Goal: Information Seeking & Learning: Learn about a topic

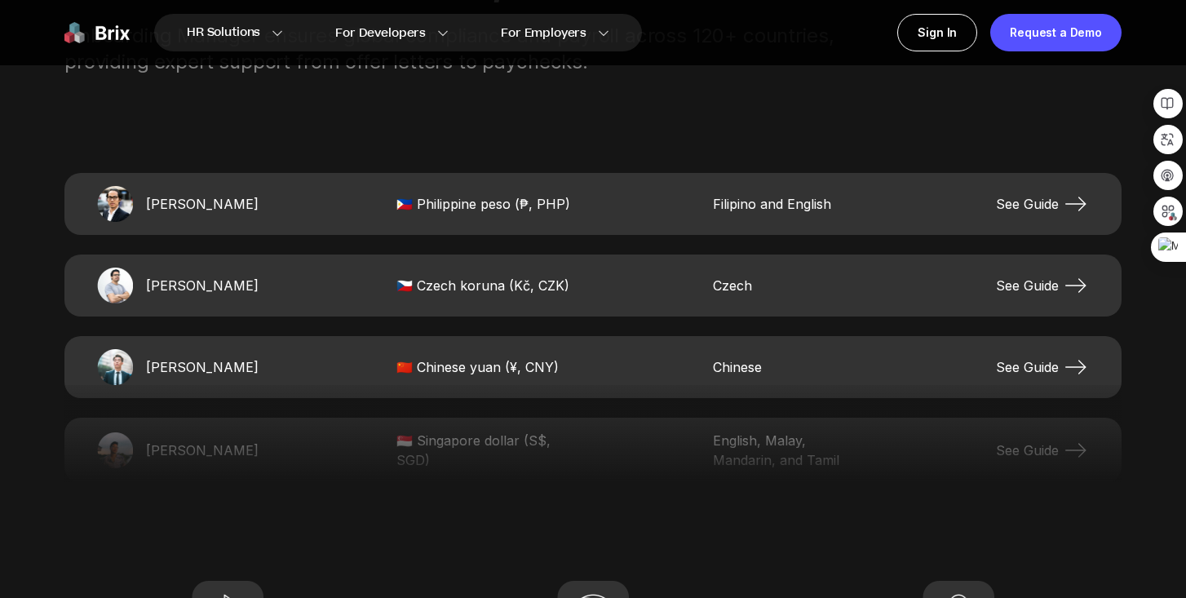
scroll to position [3310, 0]
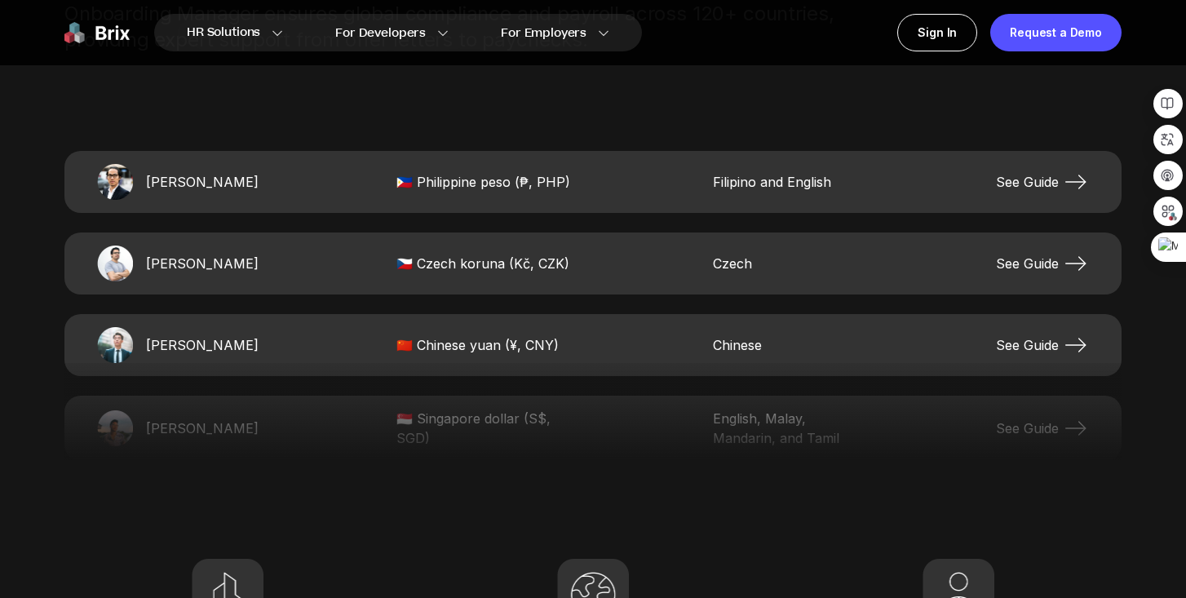
click at [1051, 344] on span "See Guide" at bounding box center [1042, 345] width 93 height 26
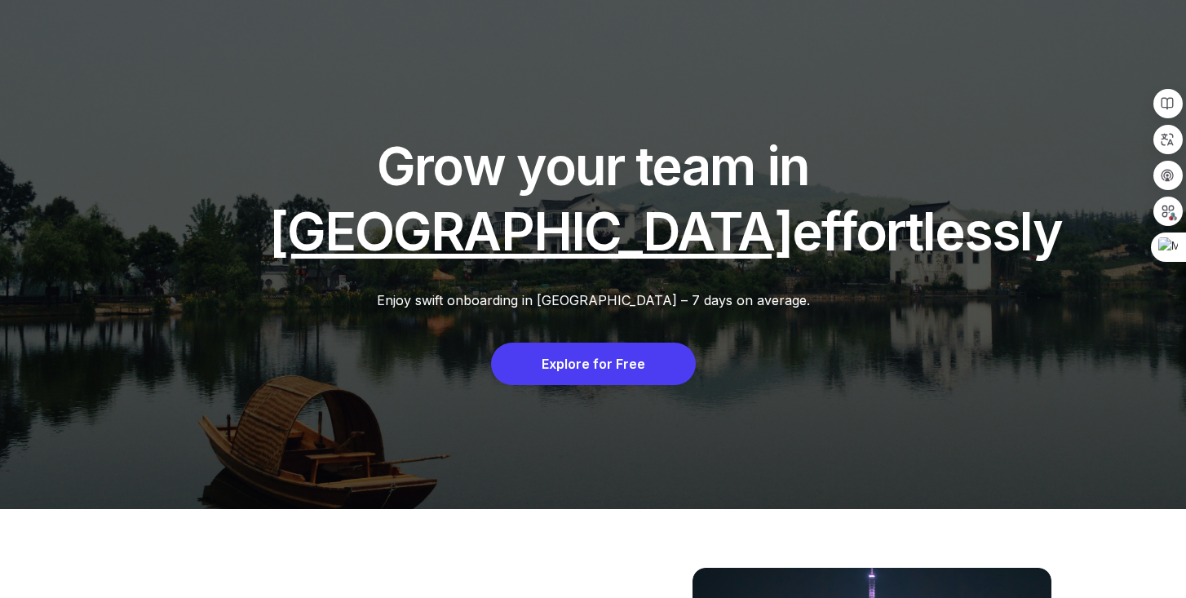
click at [139, 77] on div "Grow your team in [GEOGRAPHIC_DATA] effortlessly Enjoy swift onboarding in [GEO…" at bounding box center [593, 254] width 1186 height 509
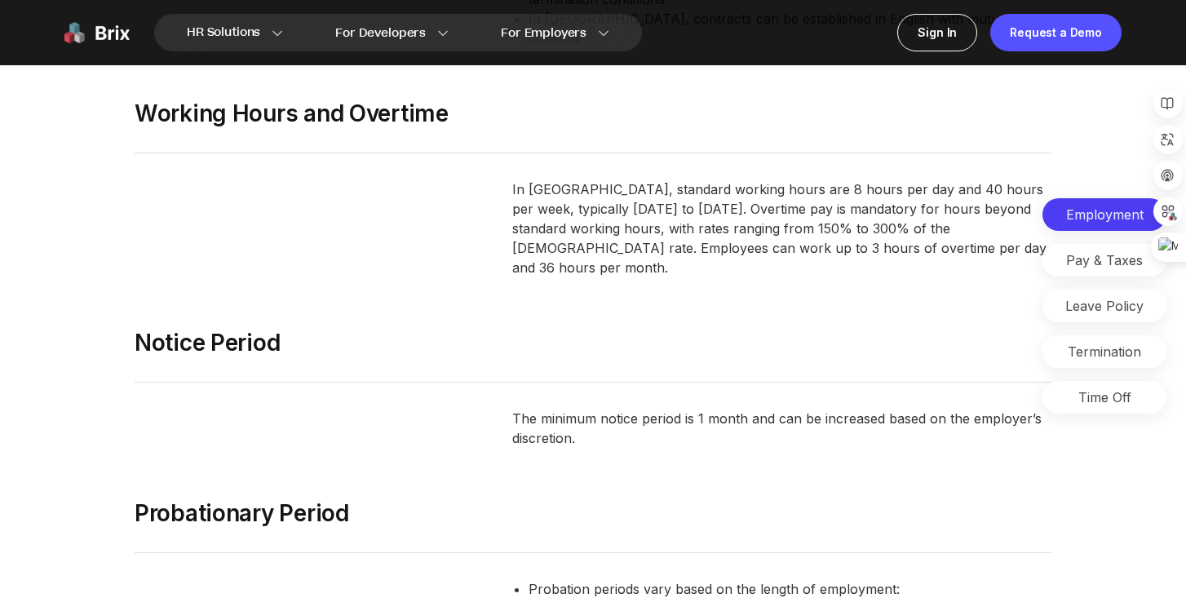
scroll to position [2809, 0]
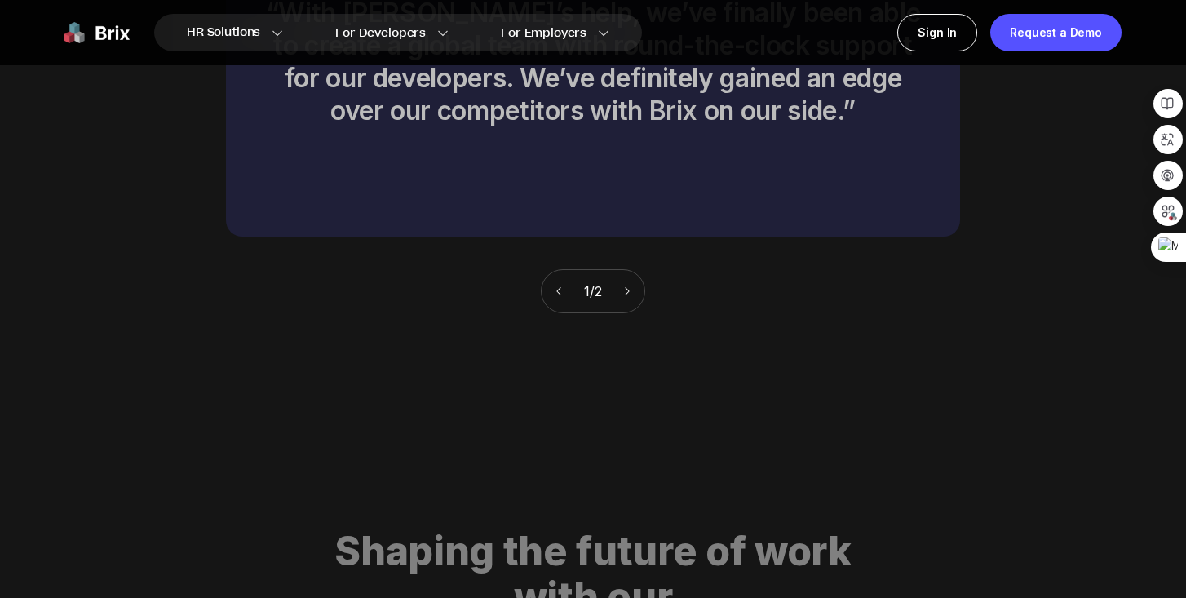
scroll to position [7594, 0]
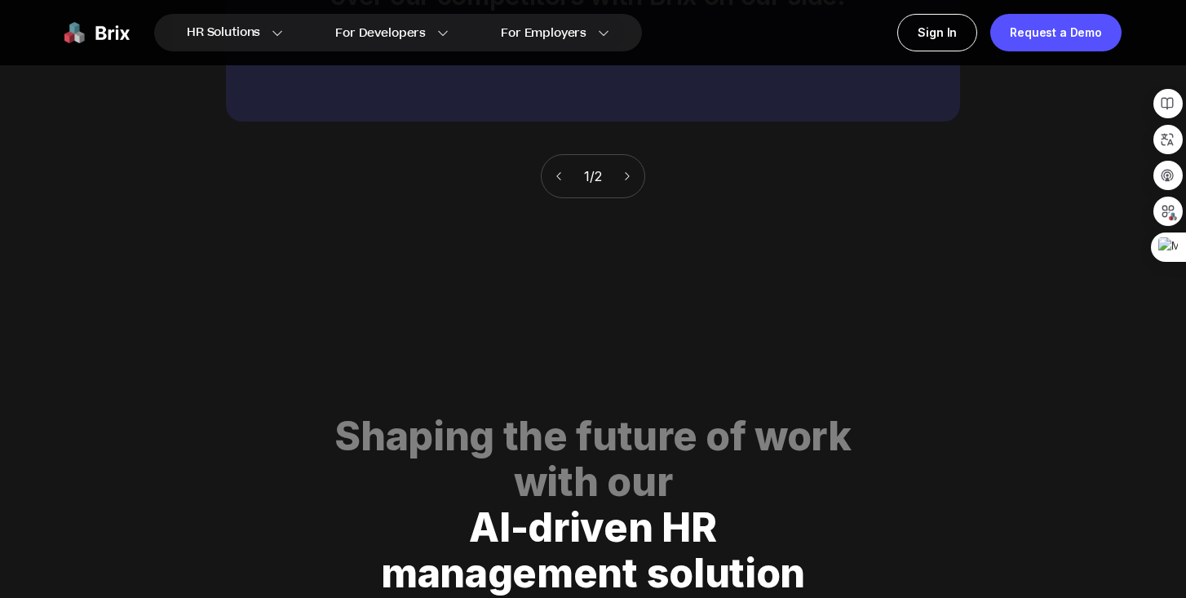
click at [631, 161] on div "1 / 2" at bounding box center [593, 176] width 104 height 44
click at [632, 170] on icon at bounding box center [627, 175] width 11 height 11
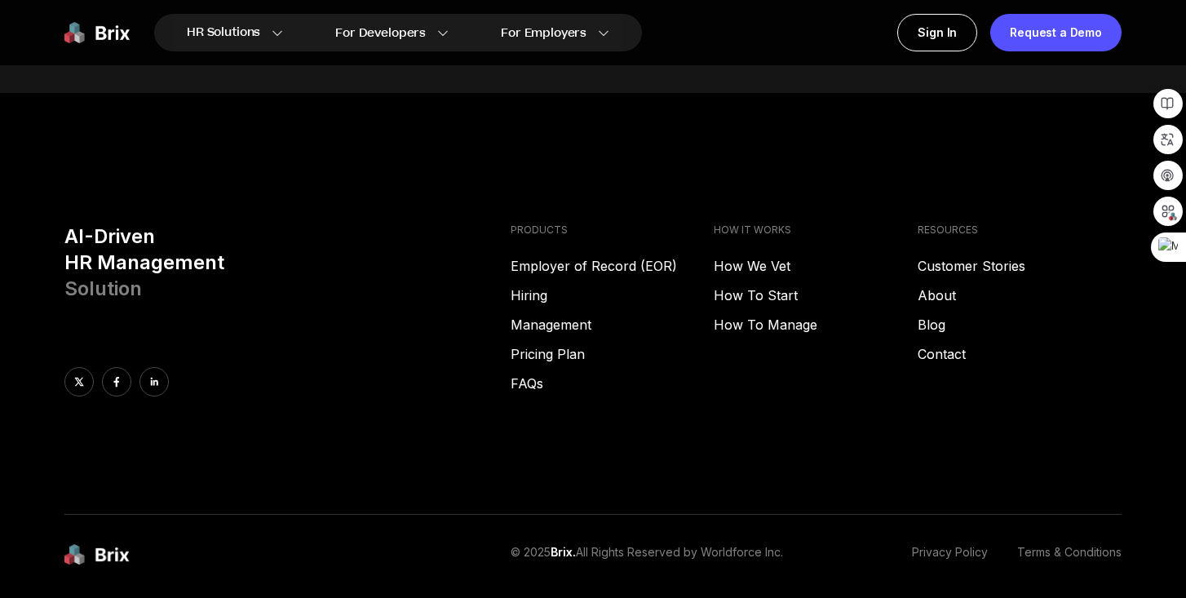
scroll to position [8299, 0]
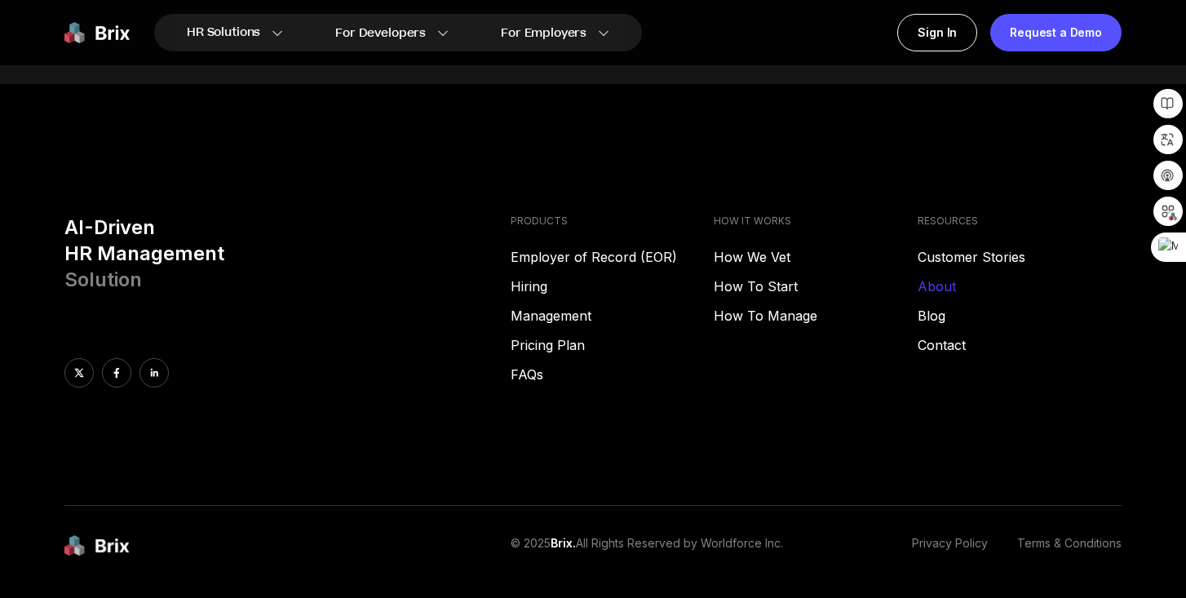
click at [930, 277] on link "About" at bounding box center [1020, 287] width 204 height 20
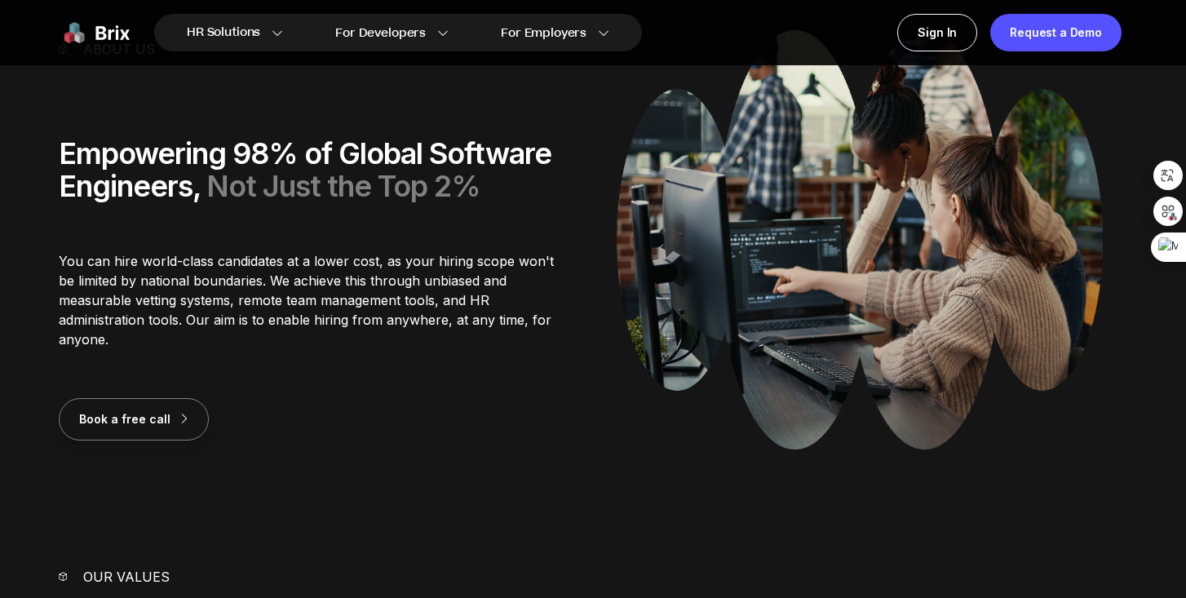
click at [514, 392] on div "About us Empowering 98% of Global Software Engineers, Not Just the Top 2% You c…" at bounding box center [314, 239] width 511 height 401
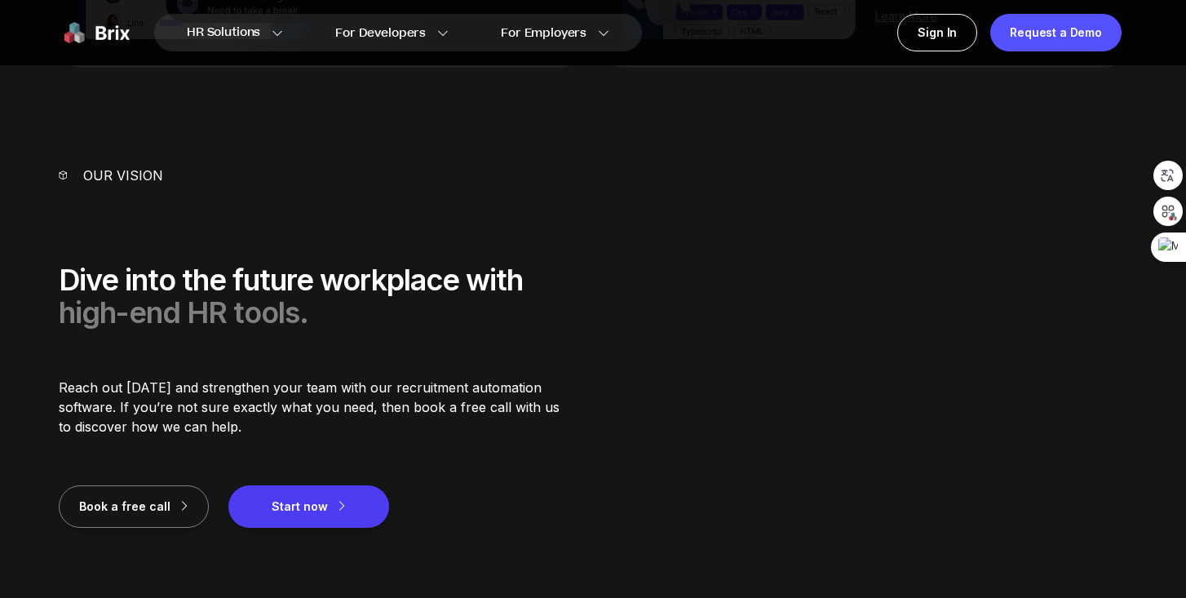
scroll to position [1722, 0]
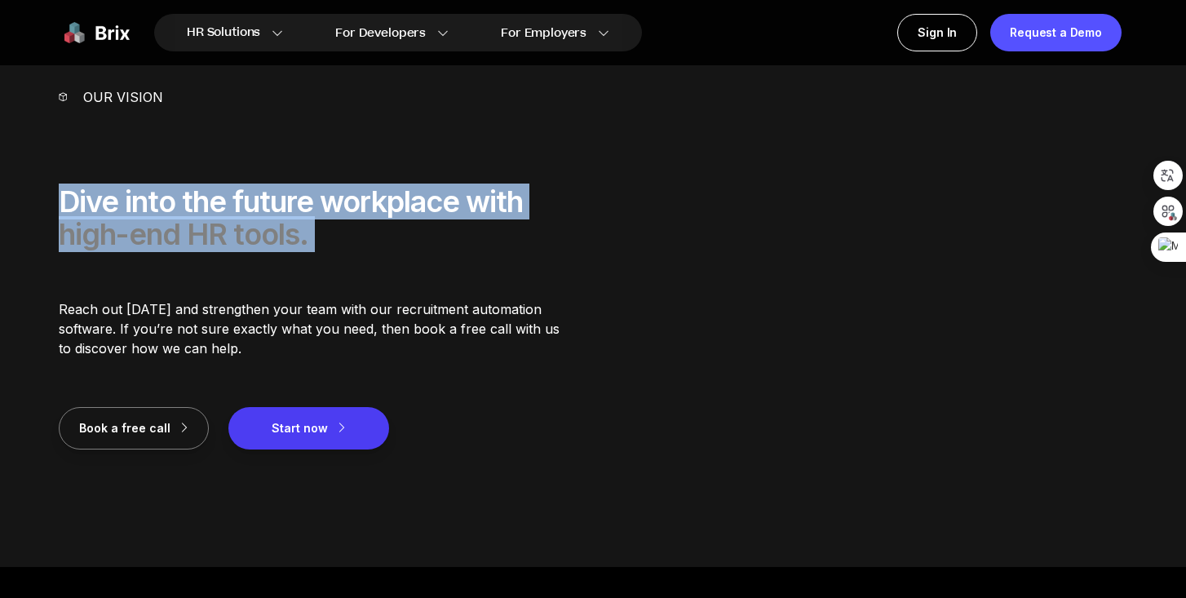
drag, startPoint x: 386, startPoint y: 253, endPoint x: 386, endPoint y: 175, distance: 78.3
click at [386, 175] on div "Our Vision Dive into the future workplace with high-end HR tools. Reach out [DA…" at bounding box center [314, 278] width 511 height 382
click at [659, 210] on div "Our Vision Dive into the future workplace with high-end HR tools. Reach out [DA…" at bounding box center [593, 278] width 1069 height 382
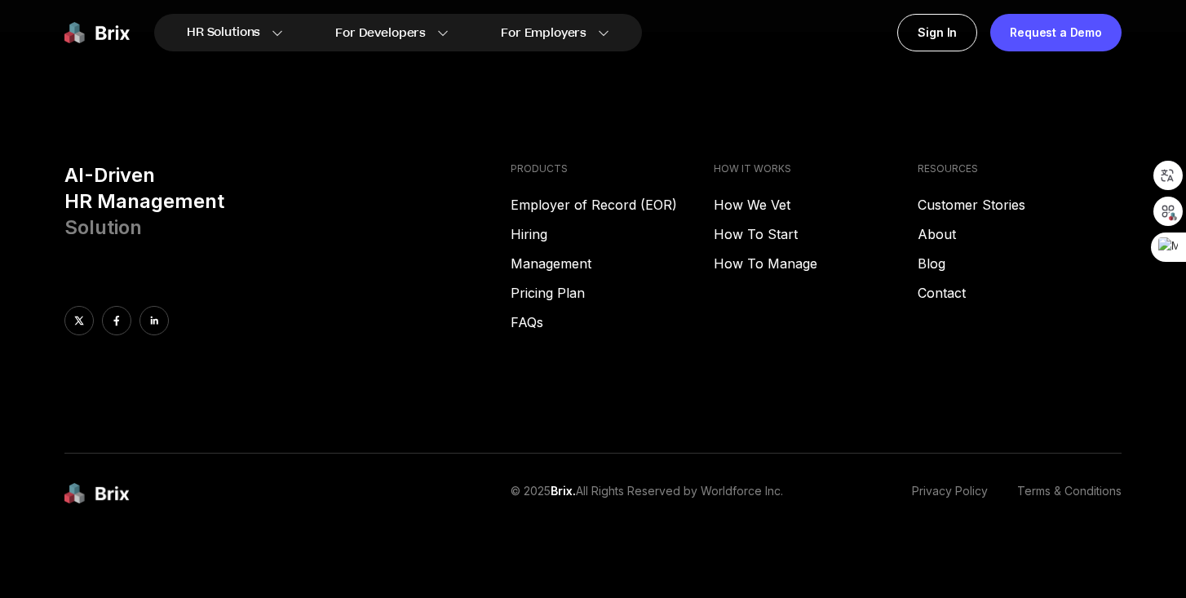
scroll to position [2261, 0]
